Goal: Manage account settings

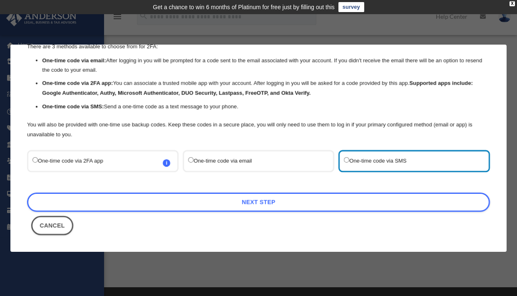
scroll to position [35, 0]
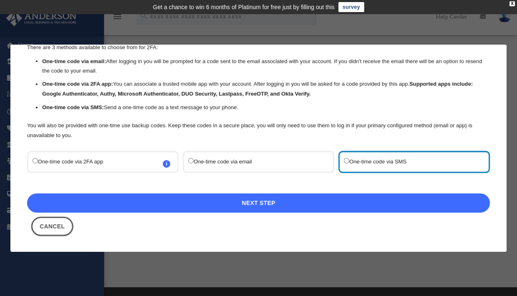
click at [319, 201] on link "Next Step" at bounding box center [258, 202] width 463 height 19
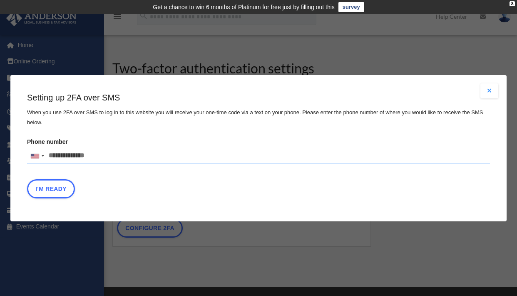
click at [104, 153] on input "Phone number United States +1 United Kingdom +44 Afghanistan (‫افغانستان‬‎) +93…" at bounding box center [258, 155] width 463 height 17
type input "**********"
click at [57, 188] on button "I'm Ready" at bounding box center [51, 188] width 48 height 19
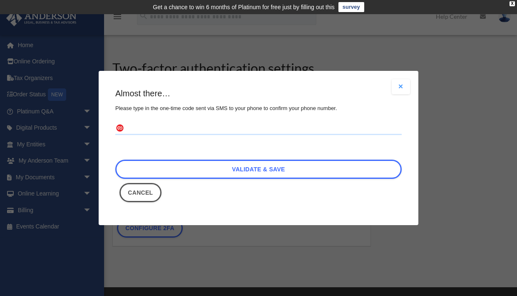
click at [144, 129] on input "text" at bounding box center [258, 128] width 287 height 13
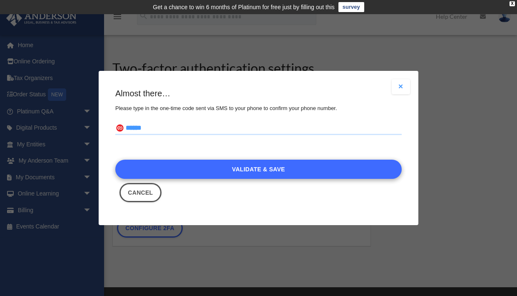
type input "******"
click at [185, 172] on link "Validate & Save" at bounding box center [258, 169] width 287 height 19
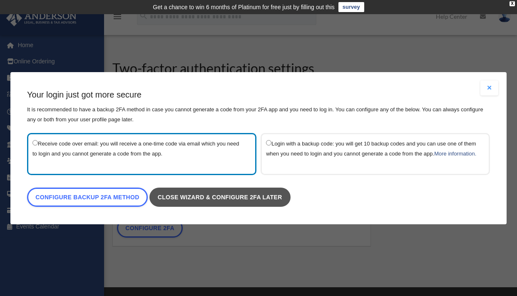
click at [255, 207] on link "Close wizard & configure 2FA later" at bounding box center [219, 196] width 141 height 19
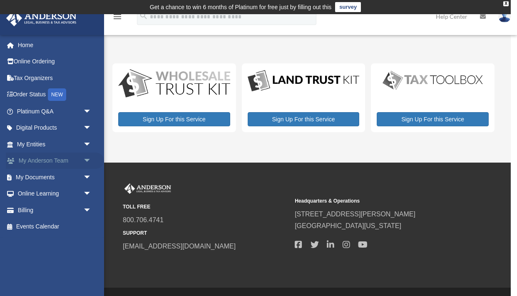
click at [48, 159] on link "My Anderson Team arrow_drop_down" at bounding box center [55, 160] width 98 height 17
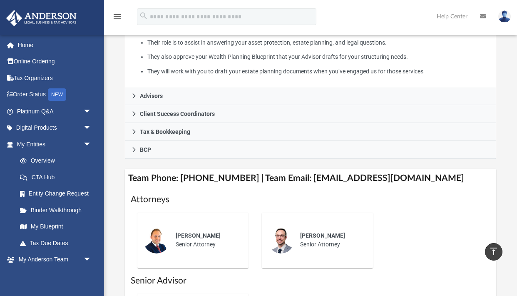
scroll to position [255, 0]
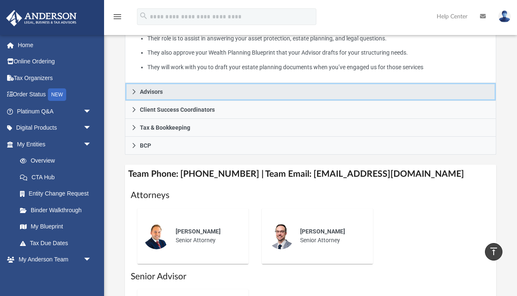
click at [150, 91] on span "Advisors" at bounding box center [151, 92] width 23 height 6
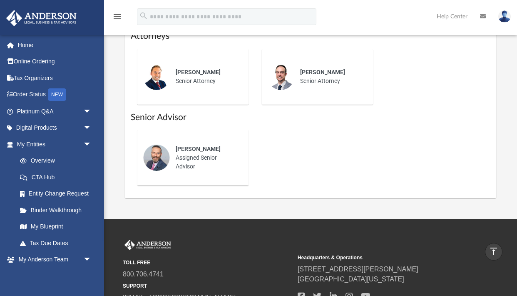
scroll to position [442, 0]
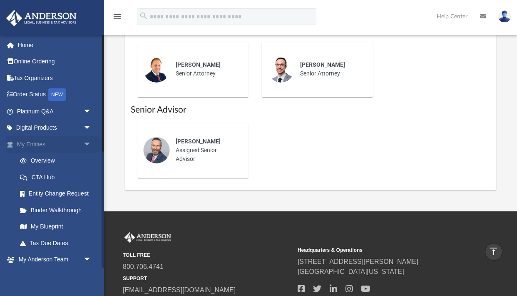
click at [87, 143] on span "arrow_drop_down" at bounding box center [91, 144] width 17 height 17
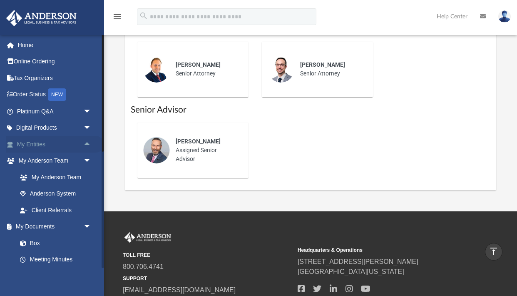
click at [87, 143] on span "arrow_drop_up" at bounding box center [91, 144] width 17 height 17
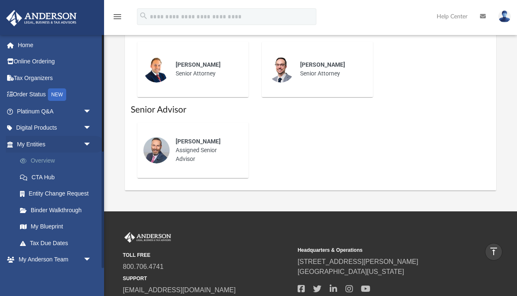
click at [51, 161] on link "Overview" at bounding box center [58, 160] width 92 height 17
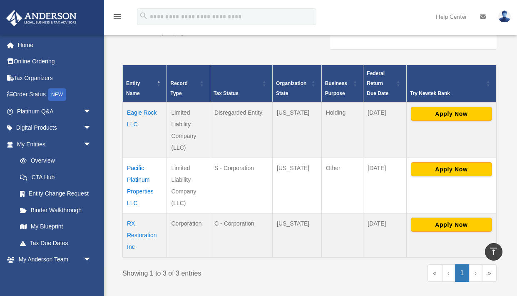
scroll to position [167, 0]
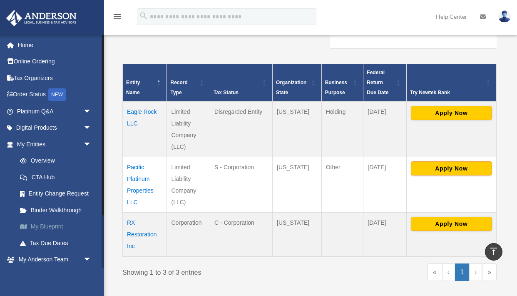
click at [59, 224] on link "My Blueprint" at bounding box center [58, 226] width 92 height 17
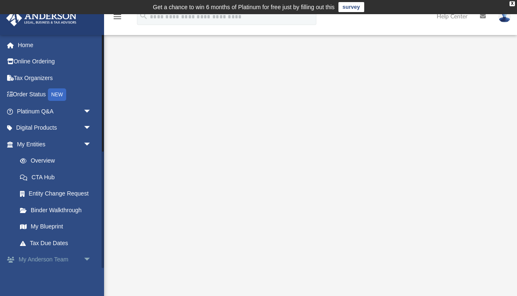
click at [88, 259] on span "arrow_drop_down" at bounding box center [91, 259] width 17 height 17
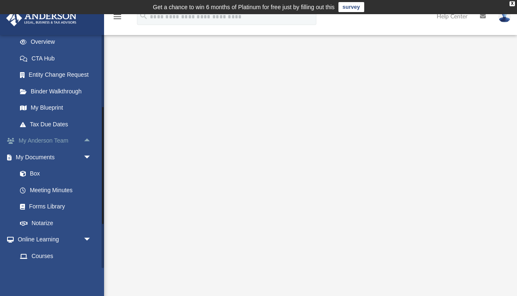
scroll to position [122, 0]
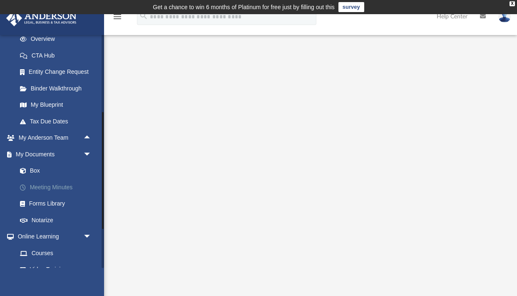
click at [67, 187] on link "Meeting Minutes" at bounding box center [58, 187] width 92 height 17
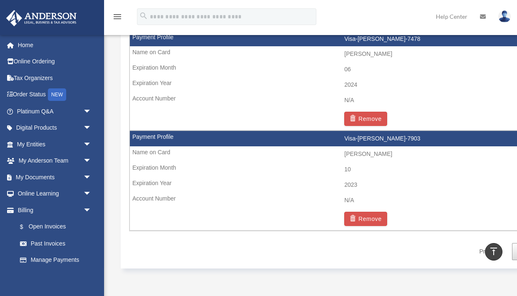
scroll to position [661, 0]
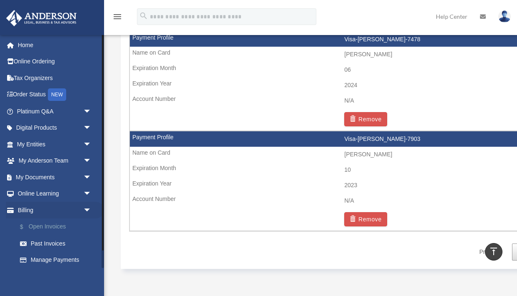
click at [46, 226] on link "$ Open Invoices" at bounding box center [58, 226] width 92 height 17
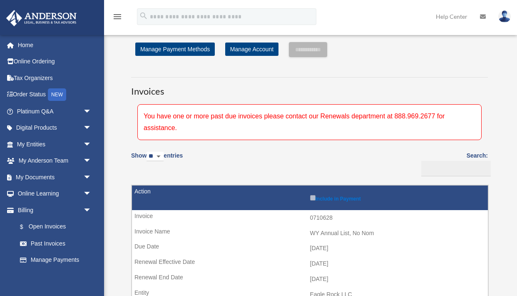
scroll to position [17, 0]
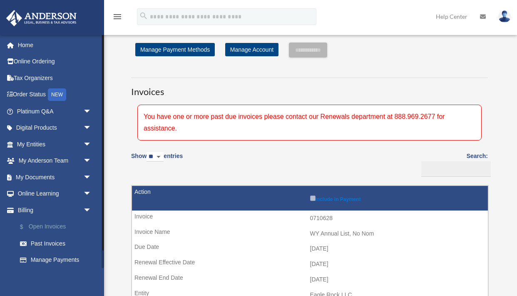
click at [61, 227] on link "$ Open Invoices" at bounding box center [58, 226] width 92 height 17
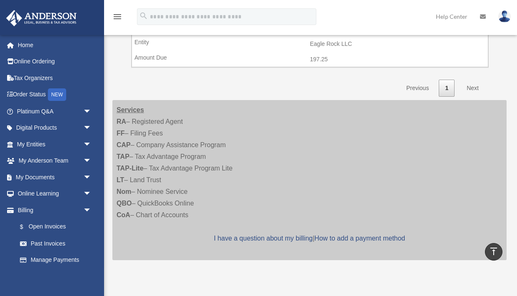
scroll to position [267, 0]
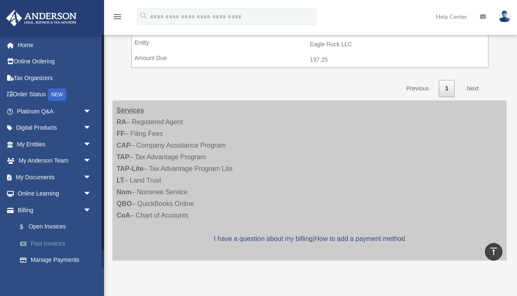
click at [55, 242] on link "Past Invoices" at bounding box center [58, 243] width 92 height 17
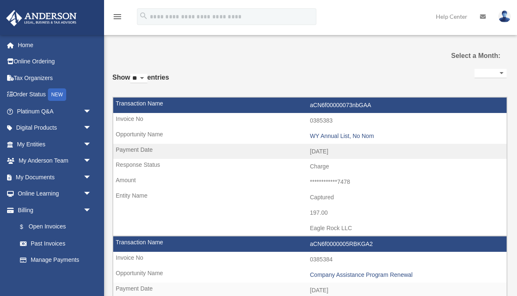
select select
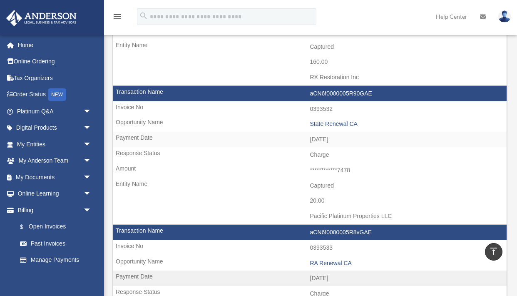
scroll to position [436, 0]
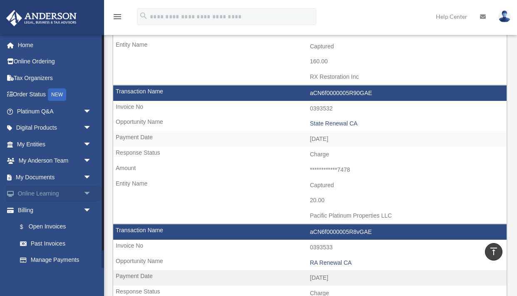
click at [58, 194] on link "Online Learning arrow_drop_down" at bounding box center [55, 193] width 98 height 17
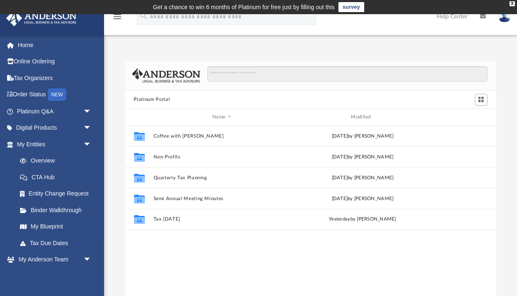
scroll to position [190, 372]
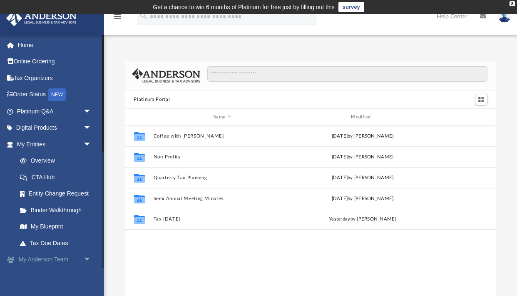
click at [89, 261] on span "arrow_drop_down" at bounding box center [91, 259] width 17 height 17
click at [88, 258] on span "arrow_drop_up" at bounding box center [91, 259] width 17 height 17
click at [74, 209] on link "Binder Walkthrough" at bounding box center [58, 210] width 92 height 17
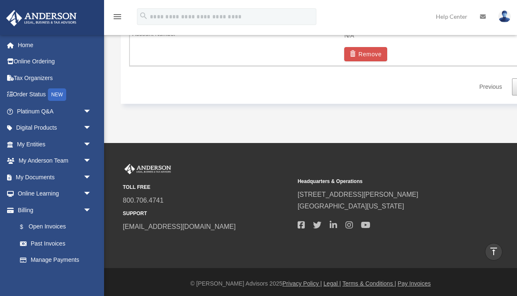
scroll to position [829, 0]
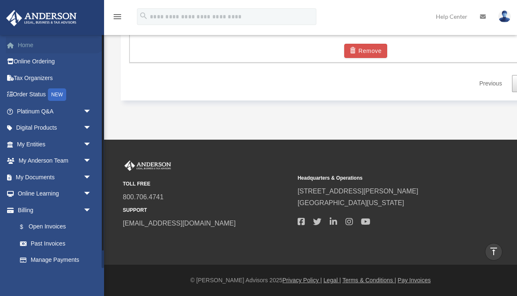
click at [32, 44] on link "Home" at bounding box center [55, 45] width 98 height 17
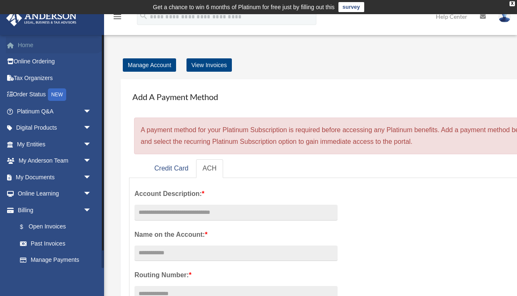
click at [31, 45] on link "Home" at bounding box center [55, 45] width 98 height 17
click at [87, 175] on span "arrow_drop_down" at bounding box center [91, 177] width 17 height 17
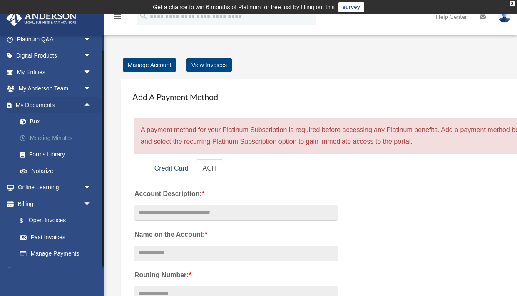
scroll to position [85, 0]
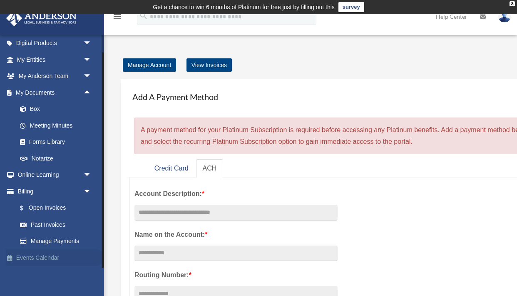
click at [48, 257] on link "Events Calendar" at bounding box center [55, 257] width 98 height 17
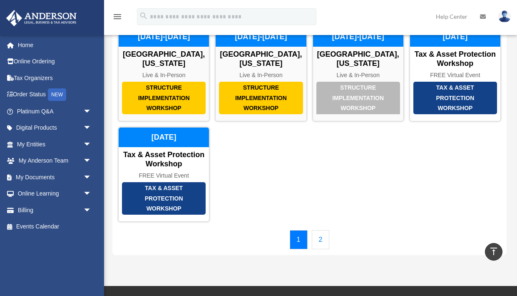
scroll to position [58, 0]
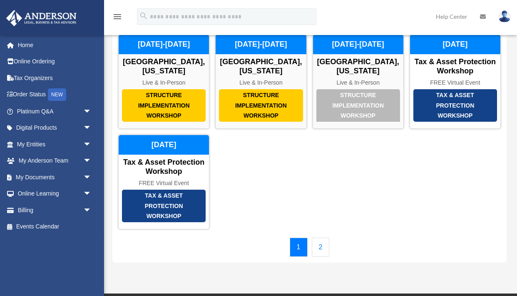
click at [322, 257] on link "2" at bounding box center [321, 246] width 18 height 19
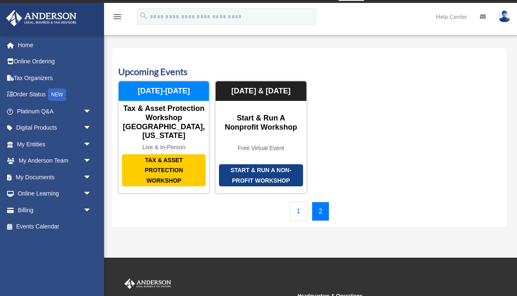
scroll to position [11, 0]
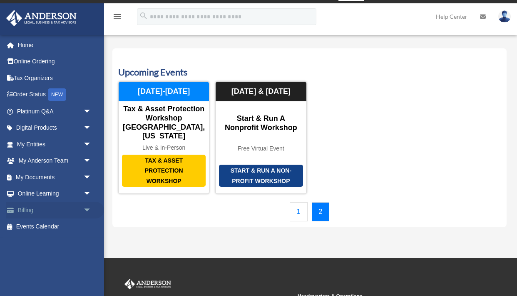
click at [38, 210] on link "Billing arrow_drop_down" at bounding box center [55, 210] width 98 height 17
click at [88, 212] on span "arrow_drop_down" at bounding box center [91, 210] width 17 height 17
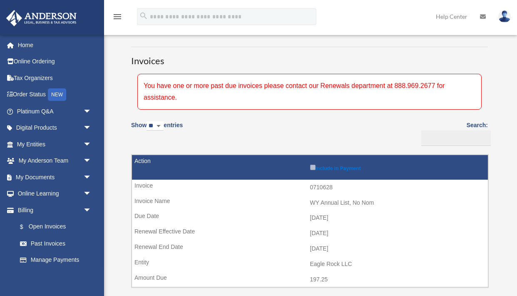
scroll to position [45, 0]
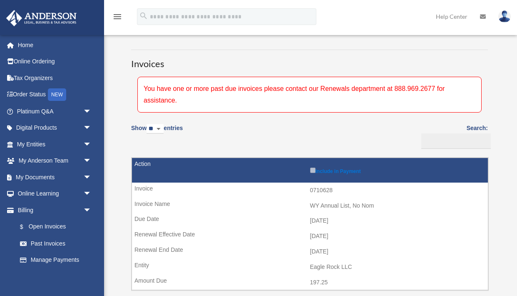
click at [504, 18] on img at bounding box center [505, 16] width 12 height 12
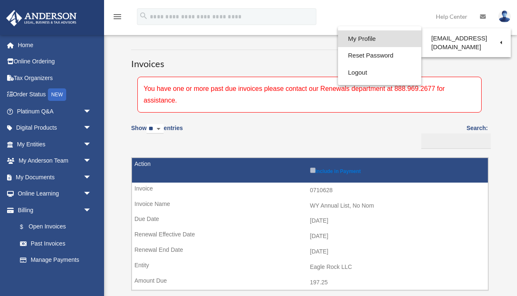
click at [386, 37] on link "My Profile" at bounding box center [379, 38] width 83 height 17
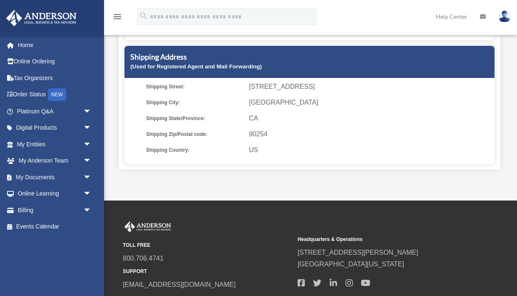
scroll to position [256, 0]
